Goal: Task Accomplishment & Management: Use online tool/utility

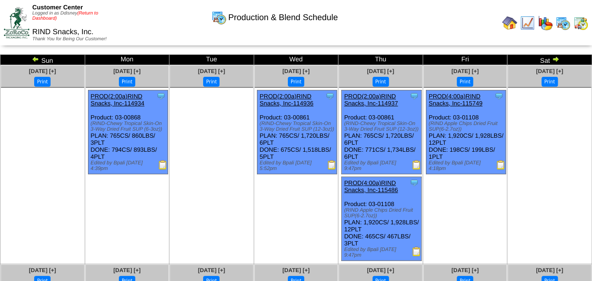
click at [96, 13] on link "(Return to Dashboard)" at bounding box center [65, 16] width 66 height 10
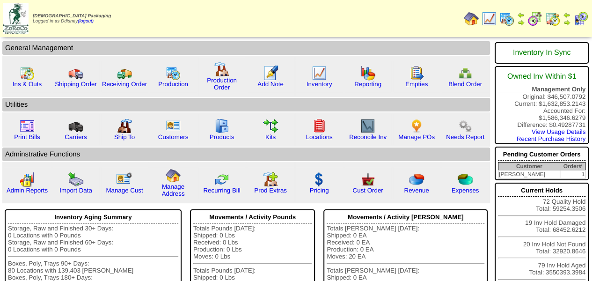
click at [580, 22] on img at bounding box center [580, 18] width 15 height 15
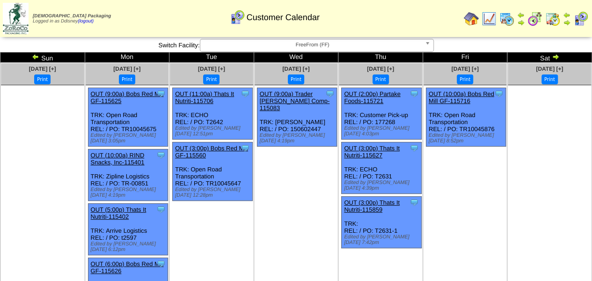
click at [557, 58] on img at bounding box center [555, 56] width 7 height 7
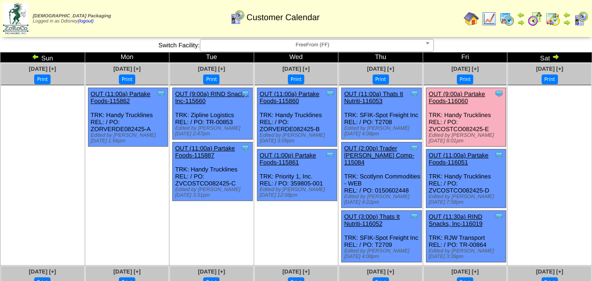
click at [428, 42] on b at bounding box center [429, 45] width 8 height 12
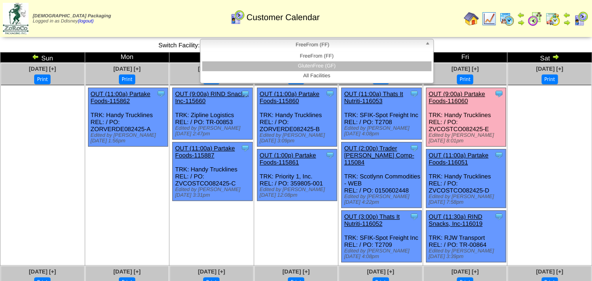
click at [325, 68] on li "GlutenFree (GF)" at bounding box center [316, 66] width 229 height 10
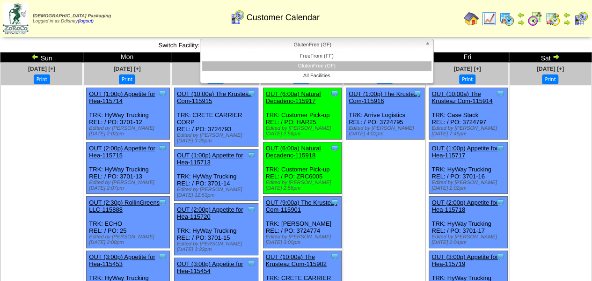
click at [427, 43] on b at bounding box center [429, 45] width 8 height 12
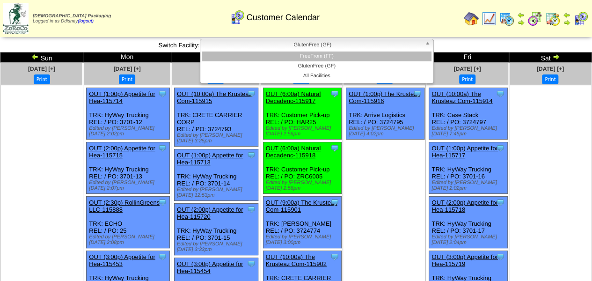
click at [331, 56] on li "FreeFrom (FF)" at bounding box center [316, 56] width 229 height 10
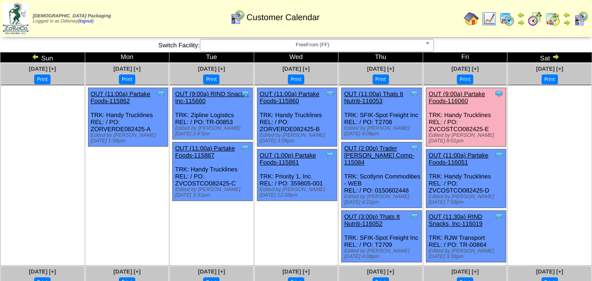
drag, startPoint x: 488, startPoint y: 129, endPoint x: 427, endPoint y: 128, distance: 61.3
click at [427, 128] on div "Clone Item OUT (9:00a) Partake Foods-116060 Partake Foods ScheduleID: 116060 47…" at bounding box center [466, 117] width 80 height 58
copy div "ZVCOSTCO082425-E"
click at [584, 100] on ul at bounding box center [549, 155] width 83 height 140
click at [467, 95] on link "OUT (9:00a) Partake Foods-116060" at bounding box center [457, 97] width 56 height 14
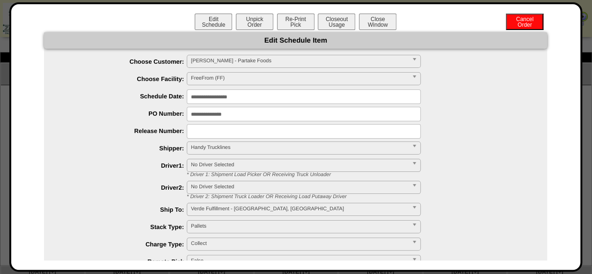
click at [278, 100] on body "**********" at bounding box center [296, 256] width 592 height 513
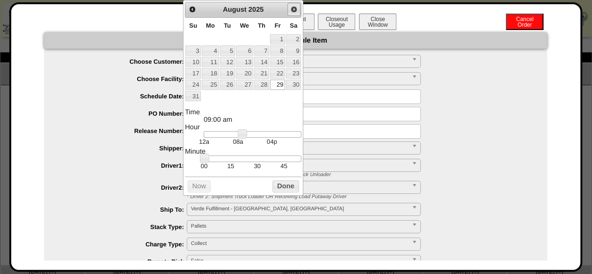
click at [295, 9] on span "Next" at bounding box center [293, 9] width 7 height 7
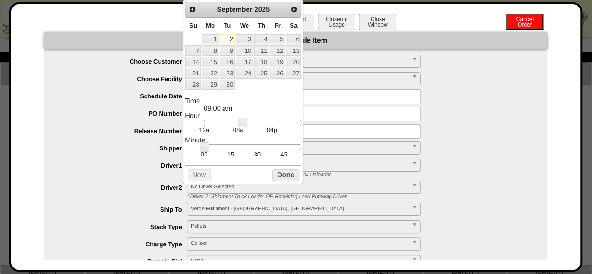
click at [225, 40] on link "2" at bounding box center [227, 39] width 15 height 10
type input "**********"
drag, startPoint x: 240, startPoint y: 123, endPoint x: 248, endPoint y: 122, distance: 8.5
click at [248, 122] on link at bounding box center [250, 122] width 9 height 9
click at [288, 180] on button "Done" at bounding box center [285, 175] width 26 height 12
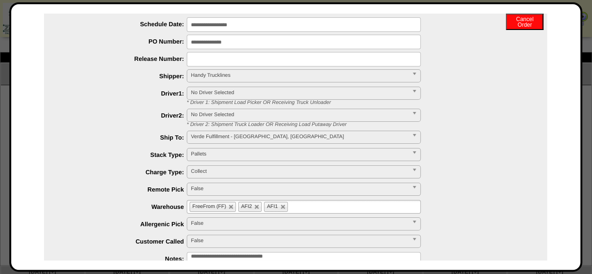
scroll to position [156, 0]
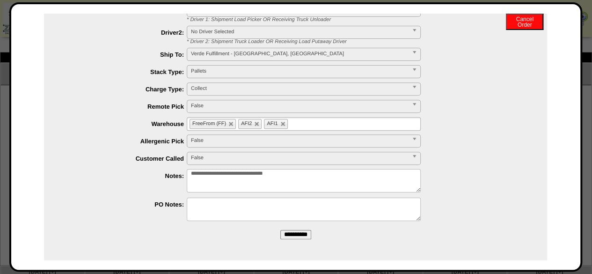
click at [295, 237] on input "**********" at bounding box center [295, 234] width 31 height 9
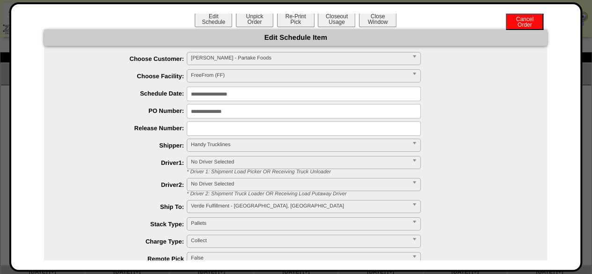
scroll to position [0, 0]
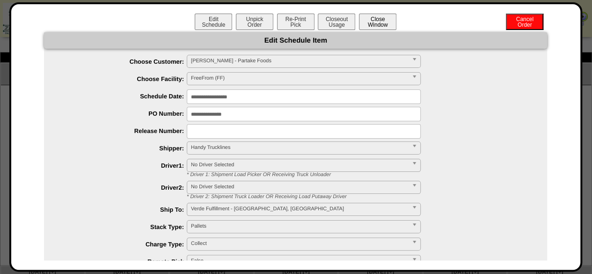
click at [379, 21] on button "Close Window" at bounding box center [377, 22] width 37 height 16
